Goal: Task Accomplishment & Management: Manage account settings

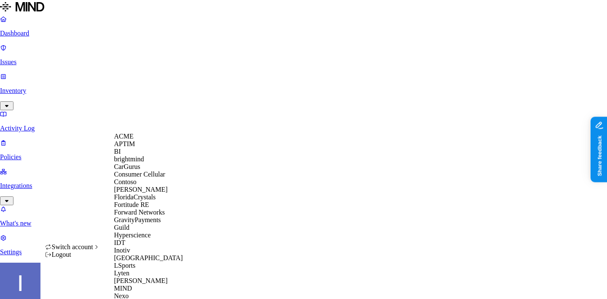
scroll to position [409, 0]
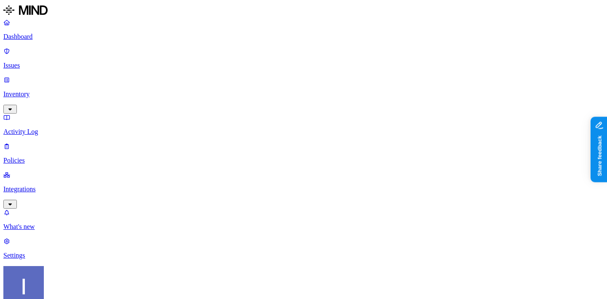
click at [18, 259] on link "Settings" at bounding box center [303, 248] width 601 height 22
